Goal: Find specific page/section: Find specific page/section

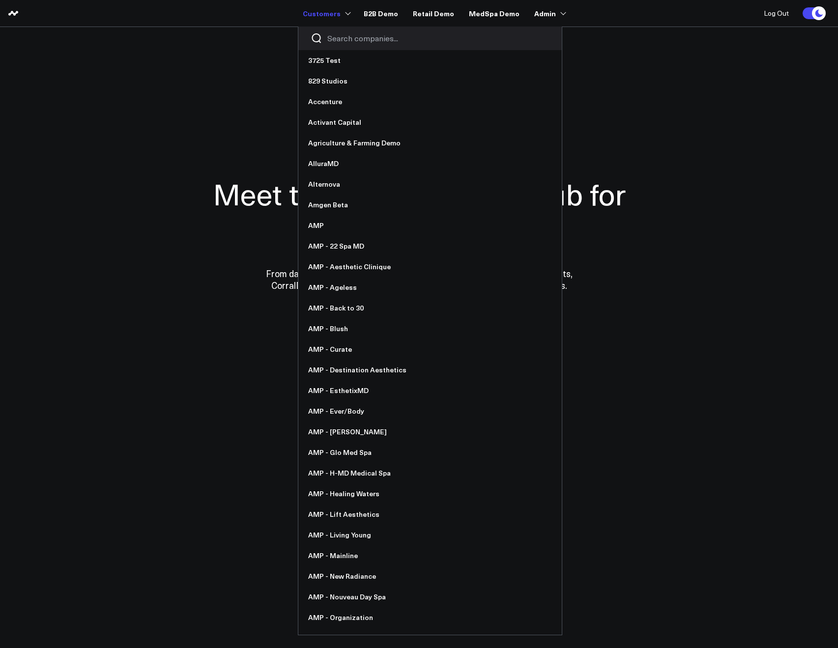
click at [344, 44] on div at bounding box center [429, 39] width 263 height 24
click at [344, 42] on input "Search companies input" at bounding box center [438, 38] width 222 height 11
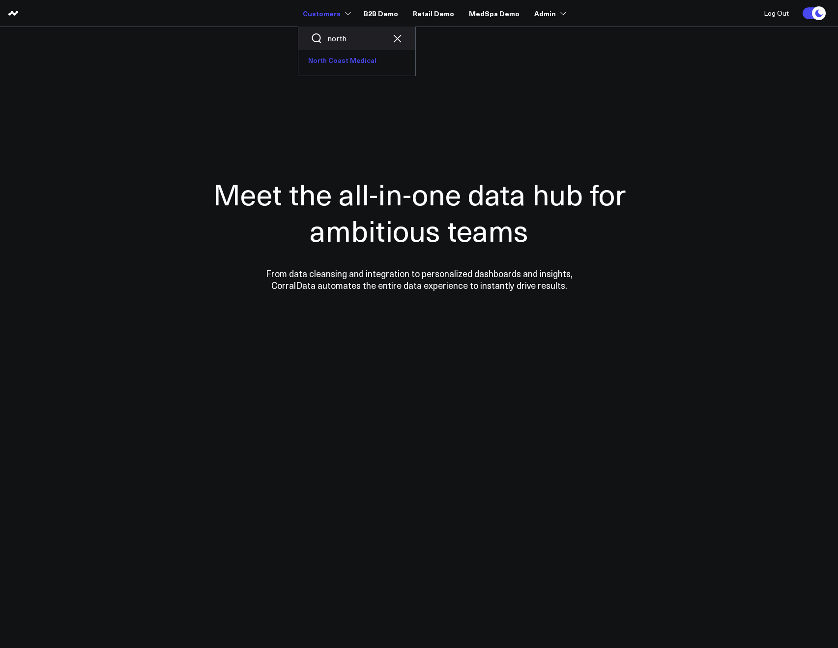
type input "north"
click at [339, 57] on link "North Coast Medical" at bounding box center [356, 60] width 117 height 21
